Goal: Task Accomplishment & Management: Use online tool/utility

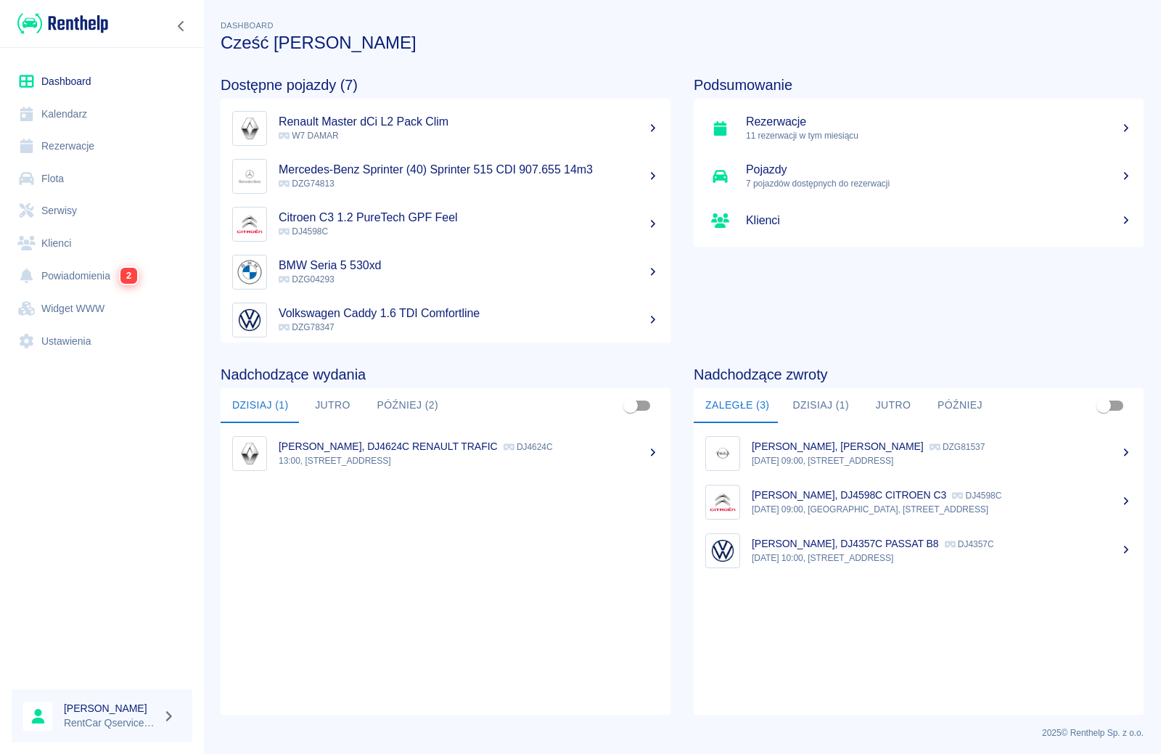
click at [60, 142] on link "Rezerwacje" at bounding box center [102, 146] width 181 height 33
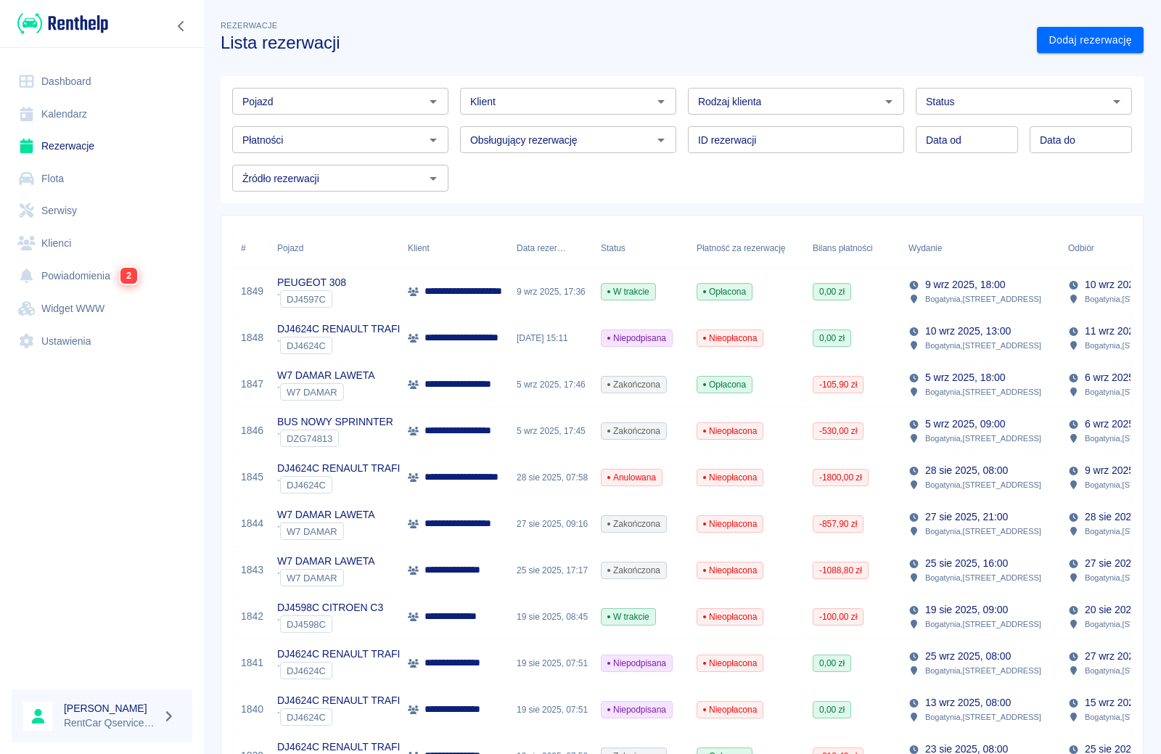
click at [636, 292] on span "W trakcie" at bounding box center [629, 291] width 54 height 13
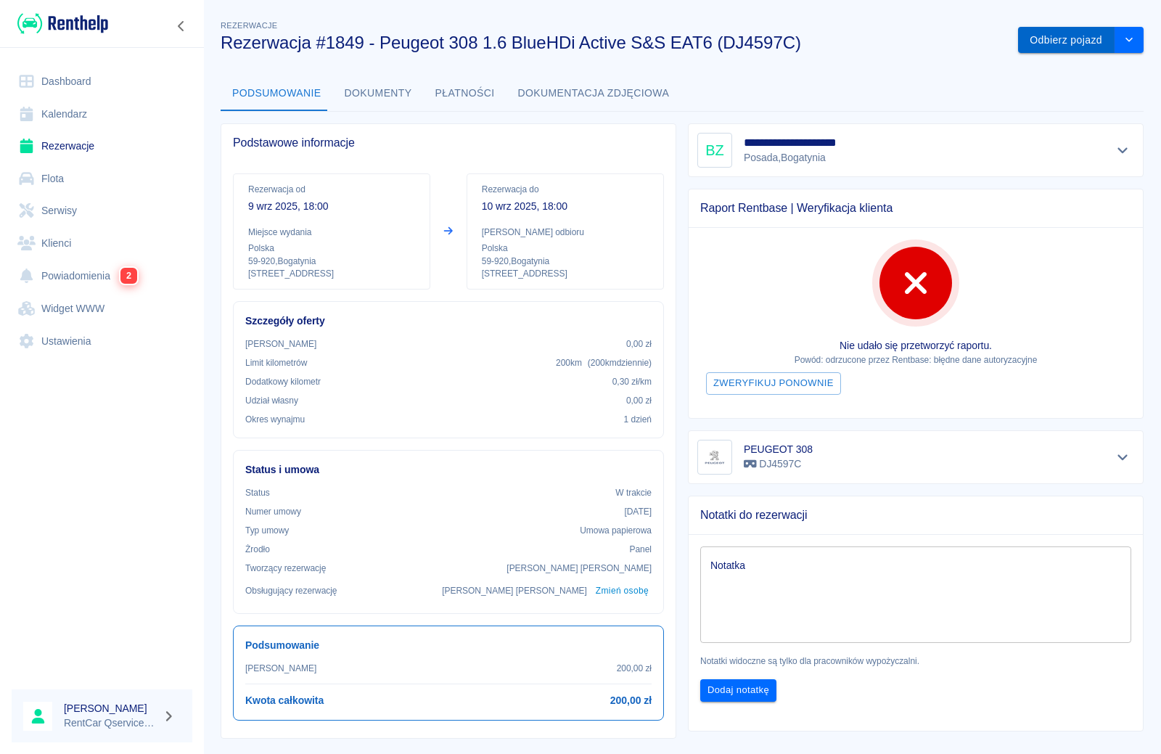
click at [1076, 38] on button "Odbierz pojazd" at bounding box center [1066, 40] width 97 height 27
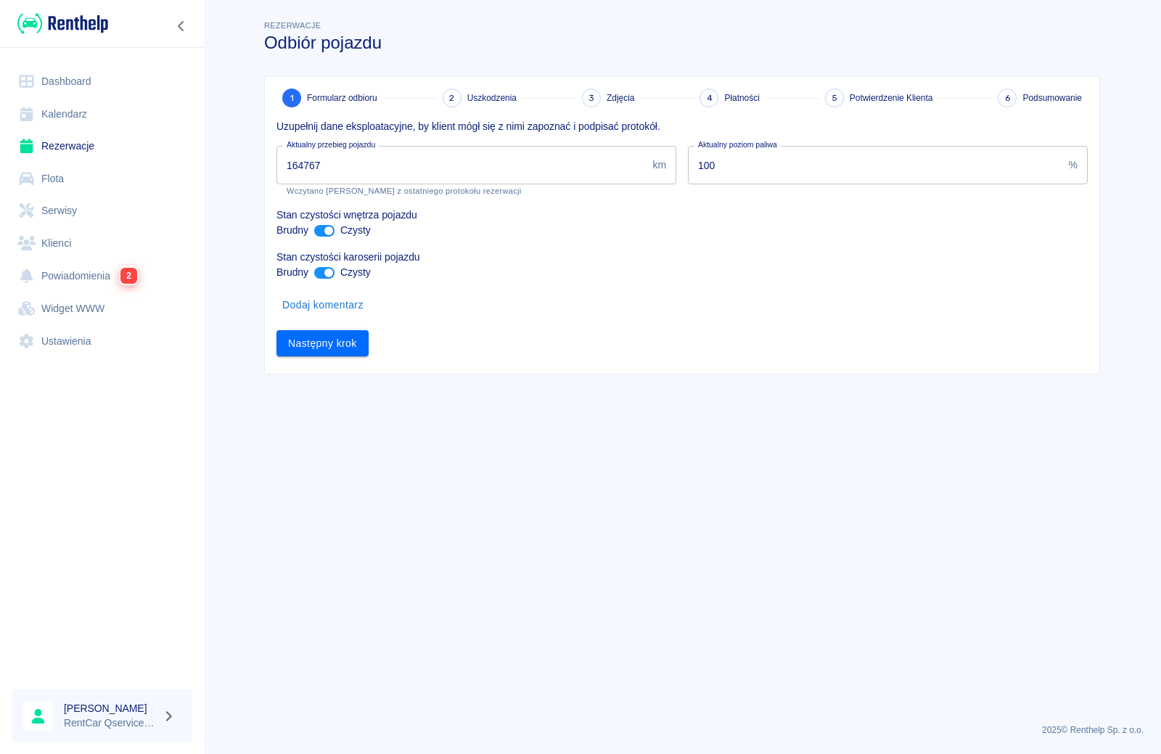
click at [441, 175] on input "164767" at bounding box center [461, 165] width 370 height 38
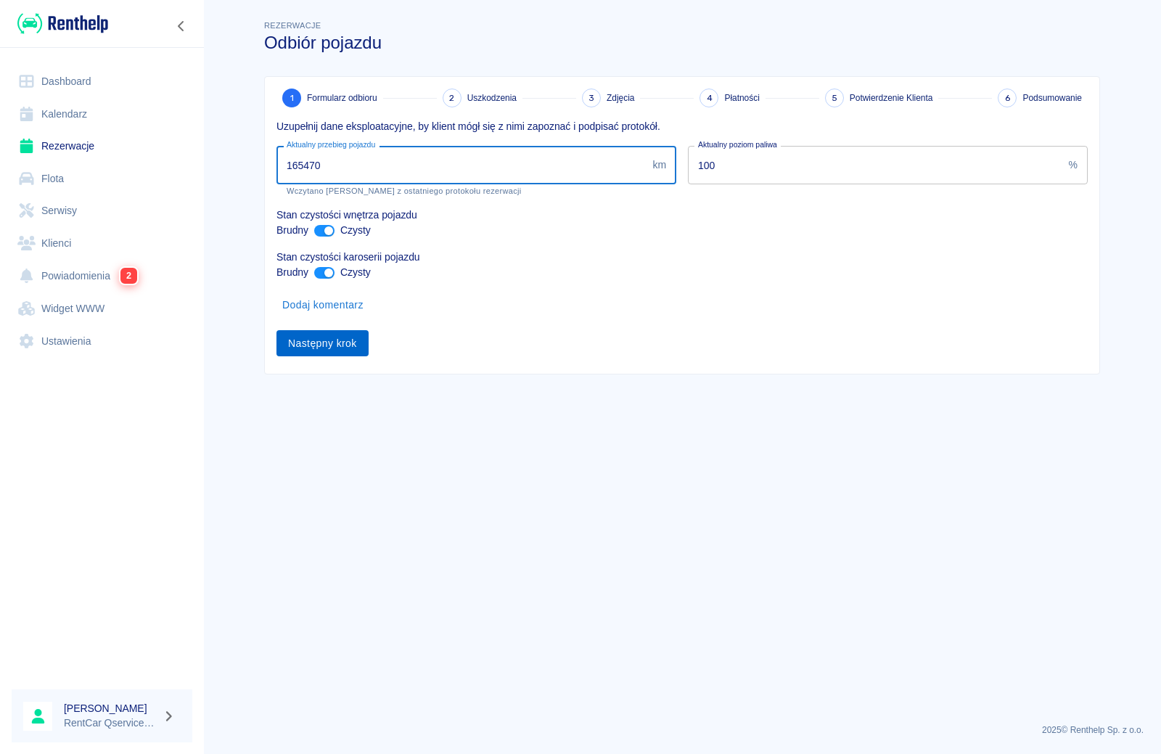
type input "165470"
click at [357, 344] on button "Następny krok" at bounding box center [322, 343] width 92 height 27
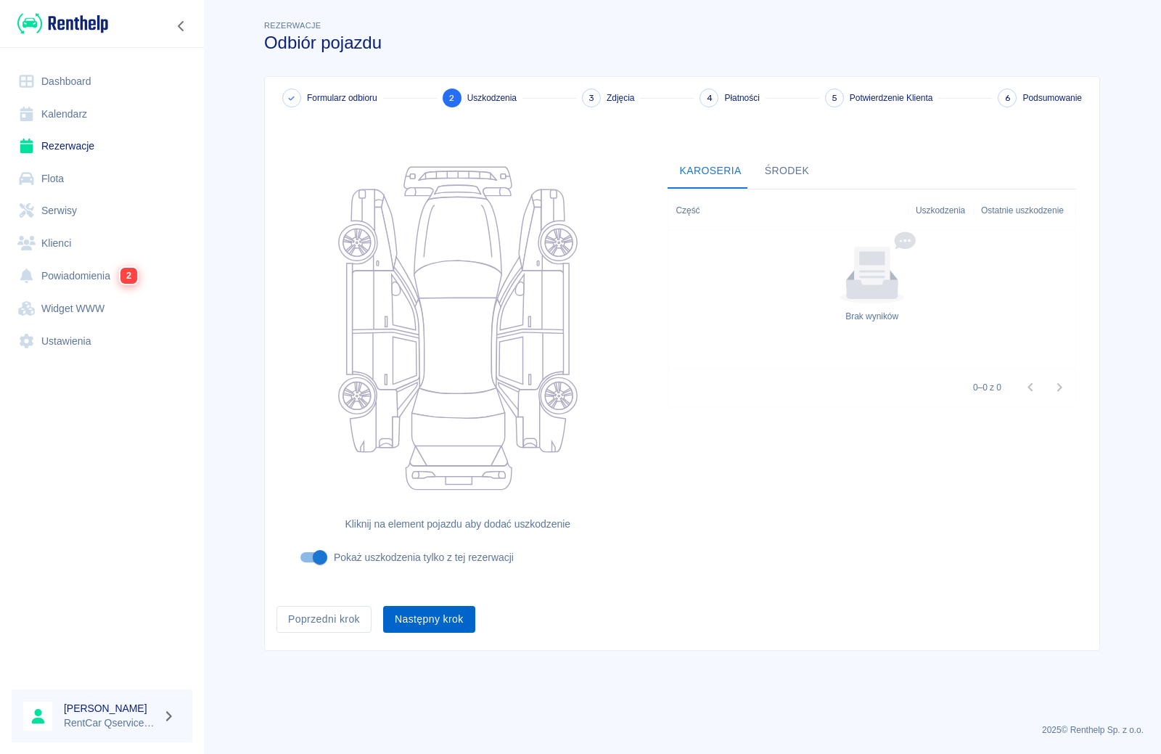
click at [430, 620] on button "Następny krok" at bounding box center [429, 619] width 92 height 27
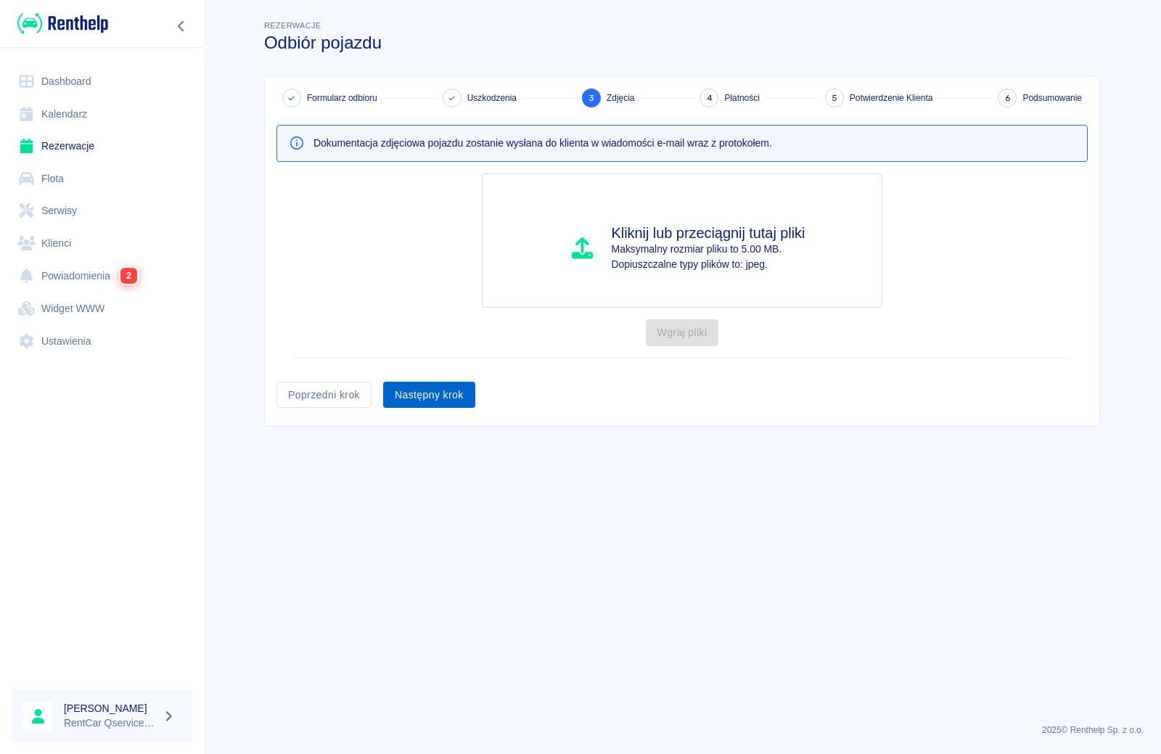
click at [435, 396] on button "Następny krok" at bounding box center [429, 395] width 92 height 27
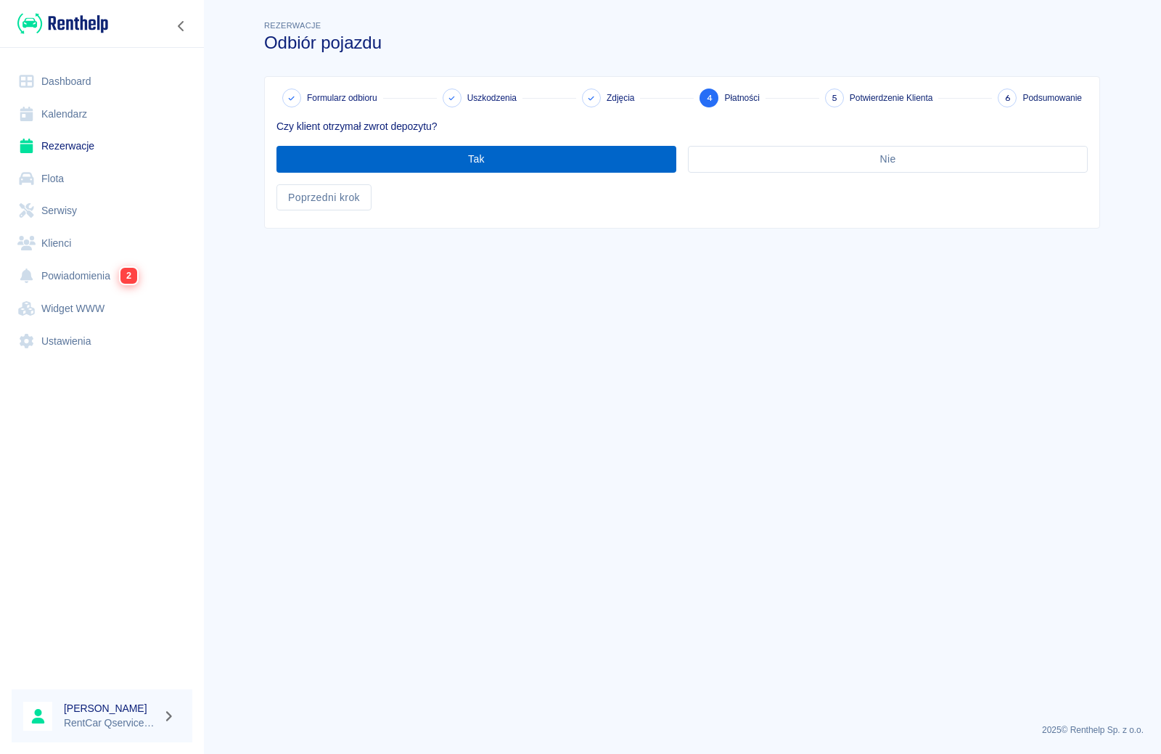
click at [467, 161] on button "Tak" at bounding box center [476, 159] width 400 height 27
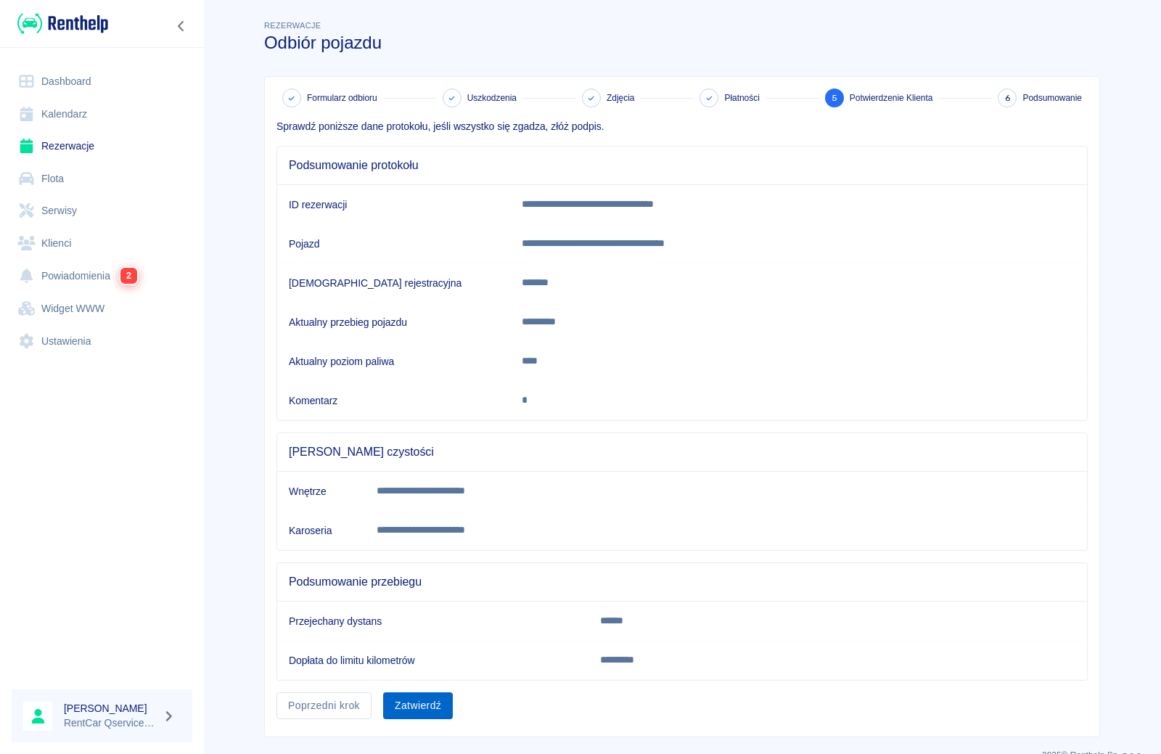
click at [410, 708] on button "Zatwierdź" at bounding box center [418, 705] width 70 height 27
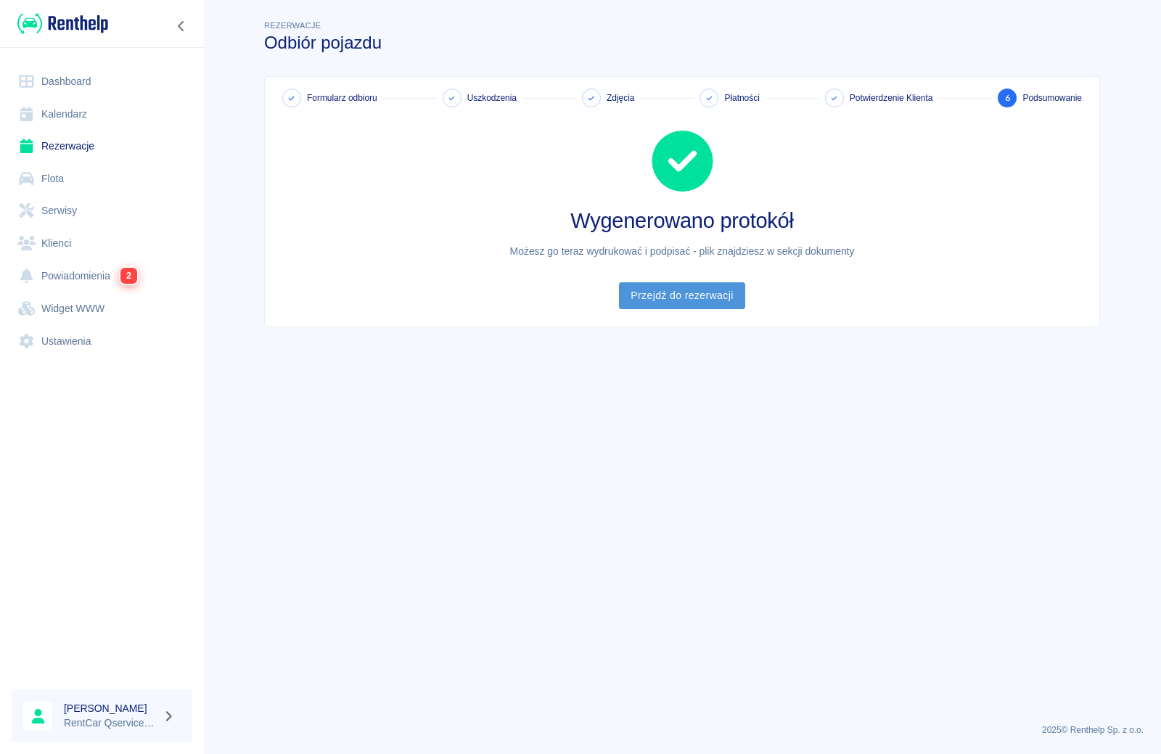
click at [670, 295] on link "Przejdź do rezerwacji" at bounding box center [682, 295] width 126 height 27
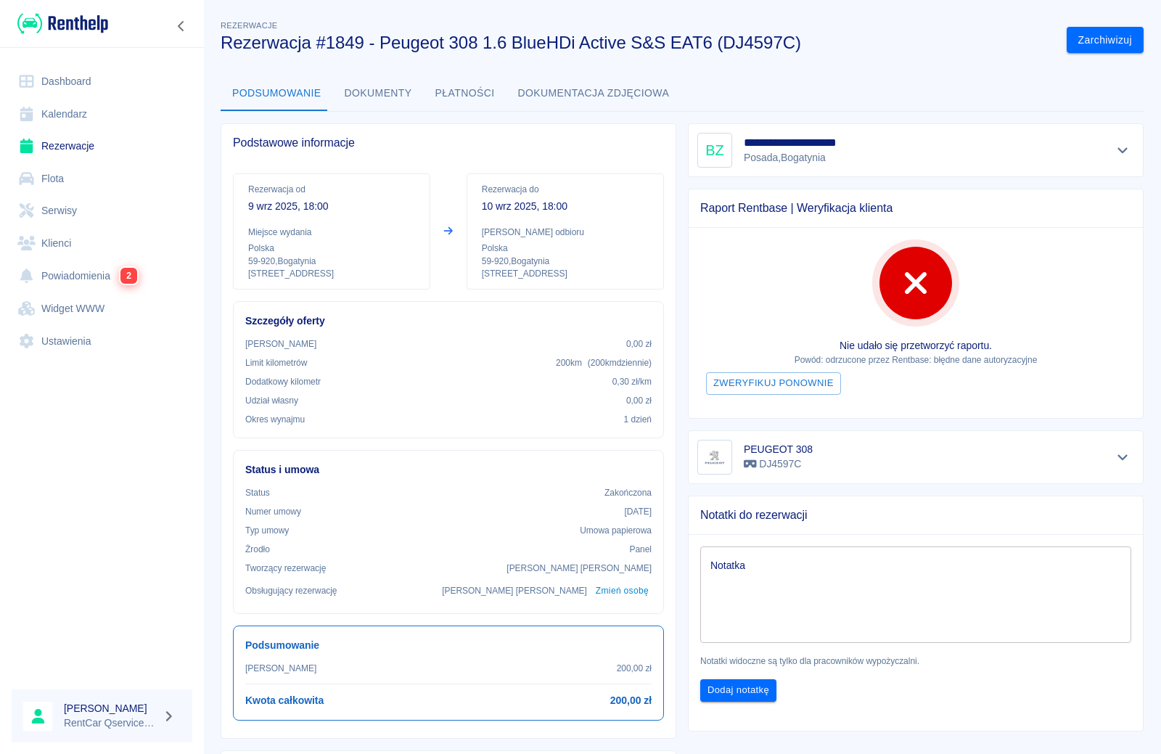
click at [372, 84] on button "Dokumenty" at bounding box center [378, 93] width 91 height 35
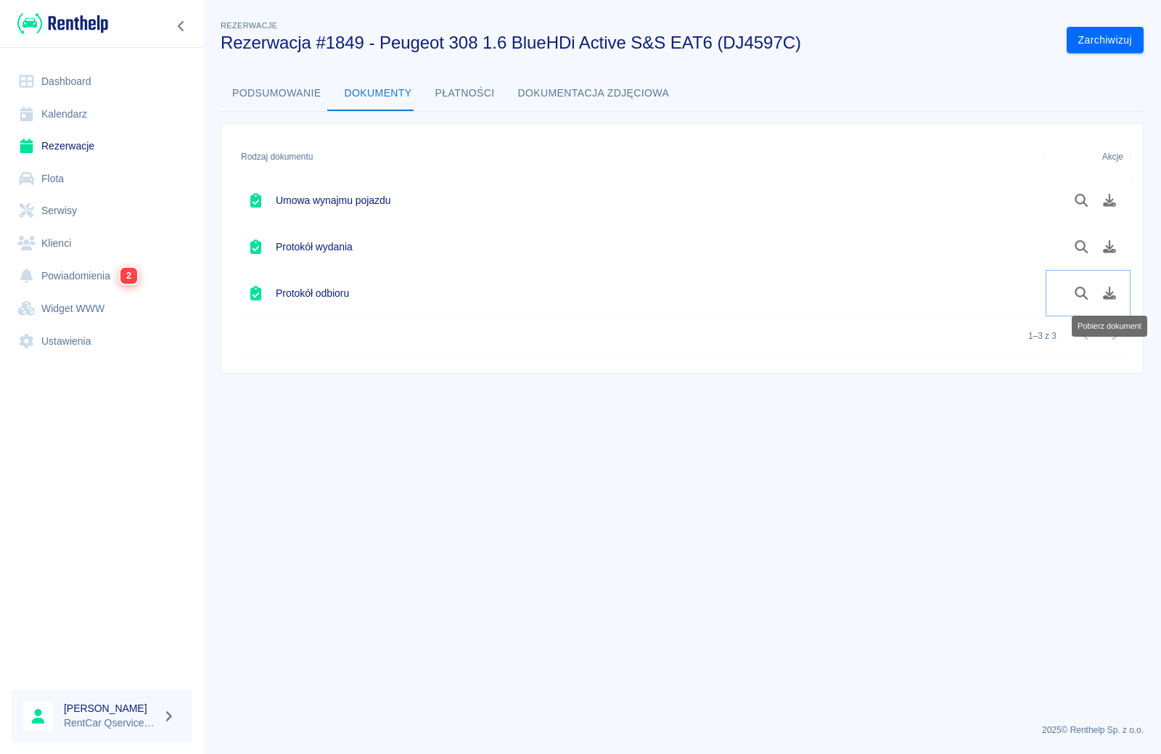
click at [1106, 295] on icon "Pobierz dokument" at bounding box center [1109, 293] width 13 height 13
